Goal: Task Accomplishment & Management: Manage account settings

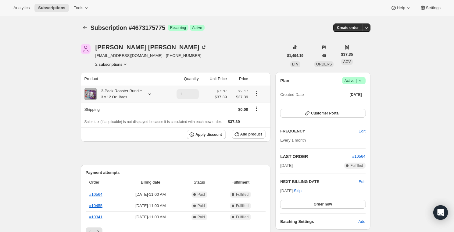
click at [257, 93] on icon "Product actions" at bounding box center [256, 93] width 1 height 1
click at [257, 94] on icon "Product actions" at bounding box center [257, 94] width 6 height 6
click at [253, 97] on div at bounding box center [259, 94] width 15 height 8
click at [256, 93] on icon "Product actions" at bounding box center [257, 94] width 6 height 6
click at [258, 103] on span "Edit box" at bounding box center [258, 105] width 14 height 5
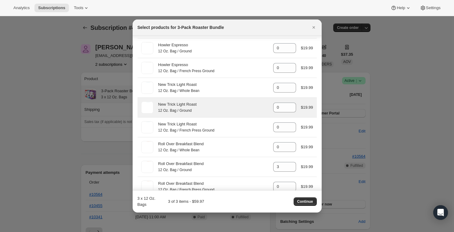
scroll to position [232, 0]
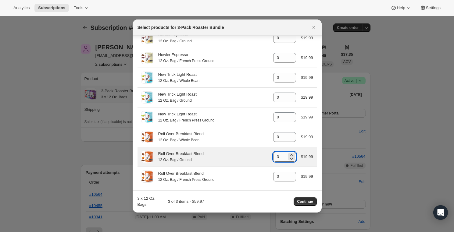
click at [283, 155] on input "3" at bounding box center [280, 157] width 14 height 10
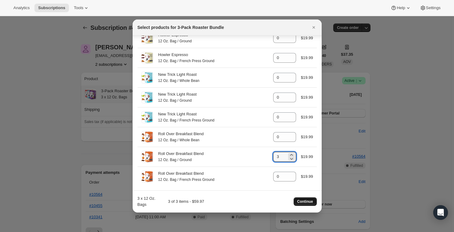
click at [302, 198] on button "Continue" at bounding box center [305, 202] width 23 height 9
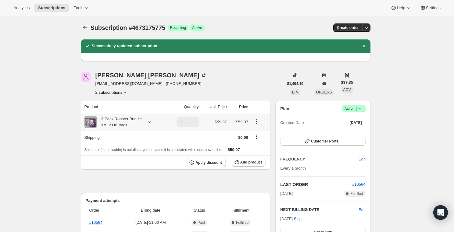
click at [254, 121] on icon "Product actions" at bounding box center [257, 122] width 6 height 6
click at [220, 163] on span "Apply discount" at bounding box center [208, 162] width 27 height 5
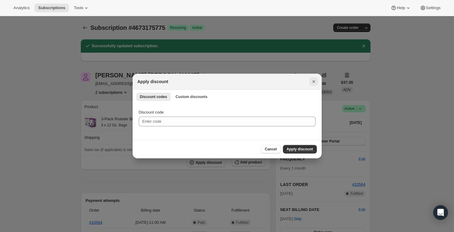
click at [314, 82] on icon "Close" at bounding box center [313, 81] width 2 height 2
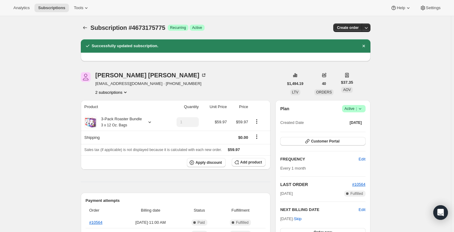
click at [127, 90] on icon "Product actions" at bounding box center [125, 92] width 6 height 6
click at [119, 116] on span "Current" at bounding box center [125, 114] width 12 height 5
click at [208, 164] on span "Apply discount" at bounding box center [208, 162] width 27 height 5
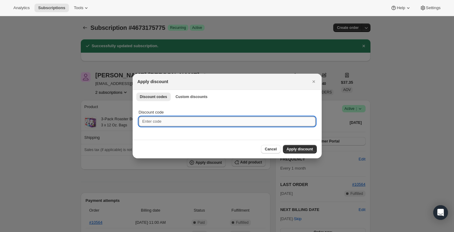
click at [195, 121] on input "Discount code" at bounding box center [227, 122] width 177 height 10
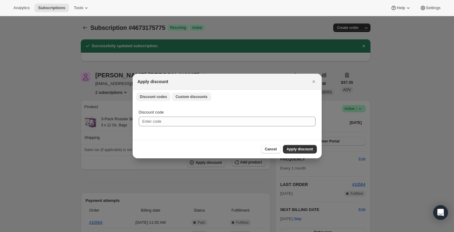
click at [186, 97] on span "Custom discounts" at bounding box center [192, 96] width 32 height 5
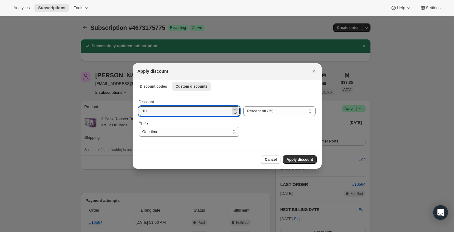
click at [232, 109] on icon ":rfl:" at bounding box center [235, 109] width 6 height 6
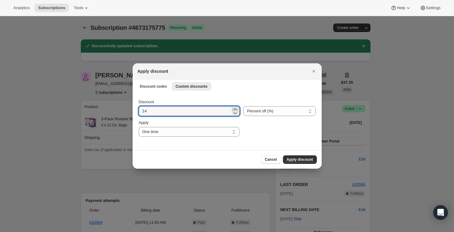
type input "15"
drag, startPoint x: 227, startPoint y: 131, endPoint x: 232, endPoint y: 131, distance: 4.6
click at [227, 131] on select "One time Specify instances... Indefinitely" at bounding box center [189, 132] width 101 height 10
select select "indefinitely"
click at [139, 127] on select "One time Specify instances... Indefinitely" at bounding box center [189, 132] width 101 height 10
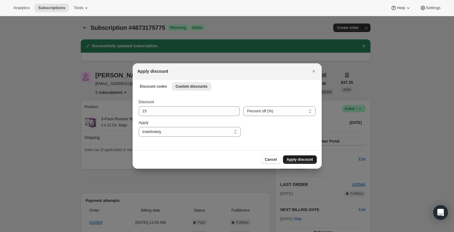
click at [292, 158] on span "Apply discount" at bounding box center [300, 159] width 27 height 5
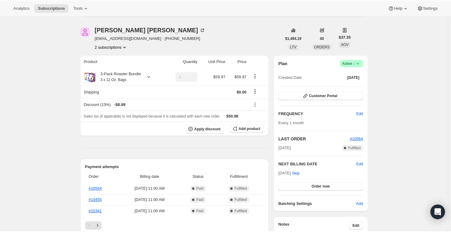
scroll to position [0, 0]
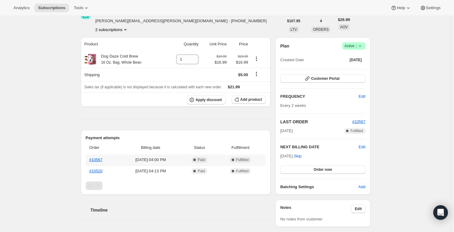
scroll to position [83, 0]
